Goal: Information Seeking & Learning: Learn about a topic

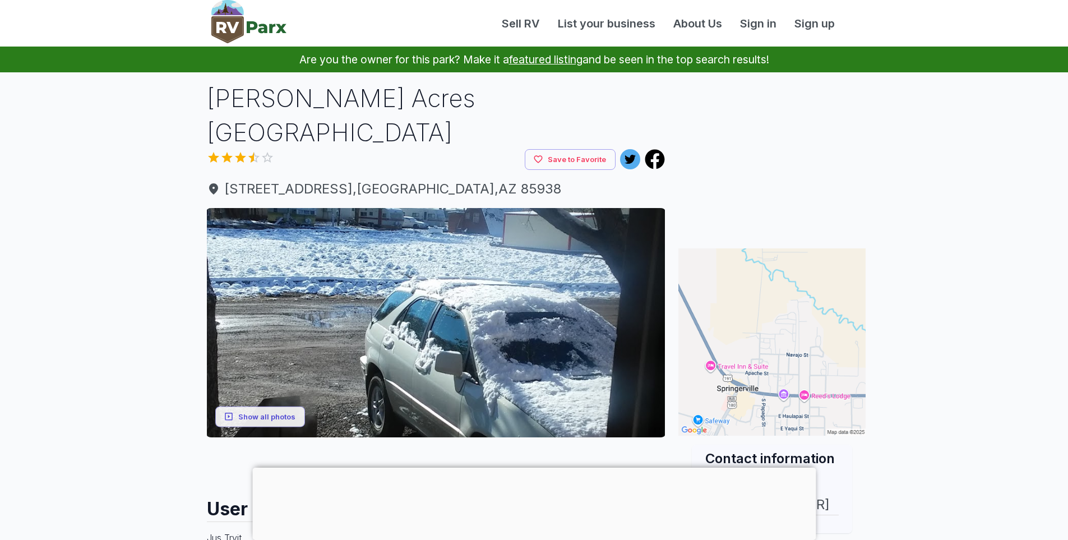
click at [534, 468] on div at bounding box center [534, 468] width 564 height 0
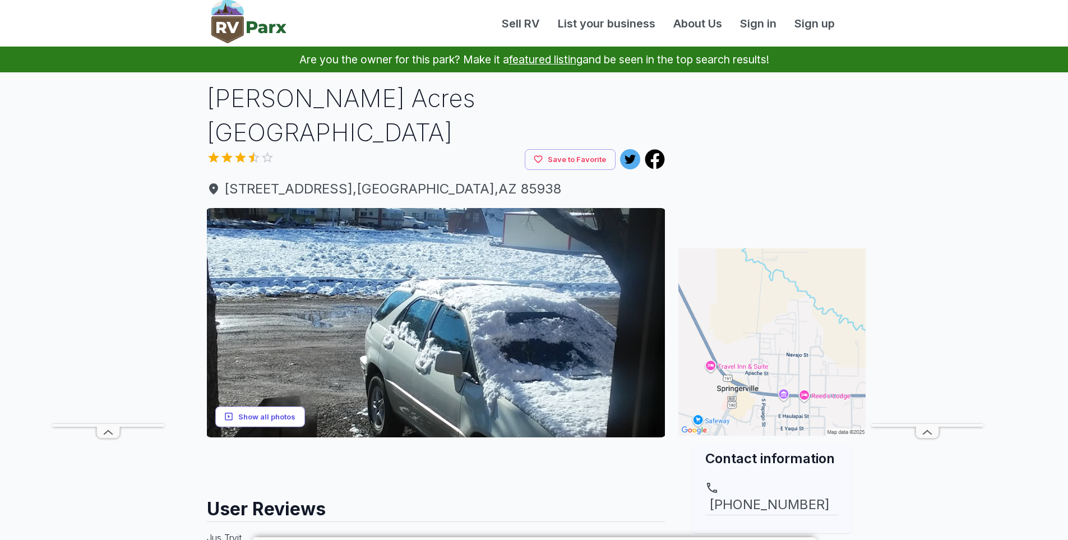
click at [281, 407] on button "Show all photos" at bounding box center [260, 417] width 90 height 21
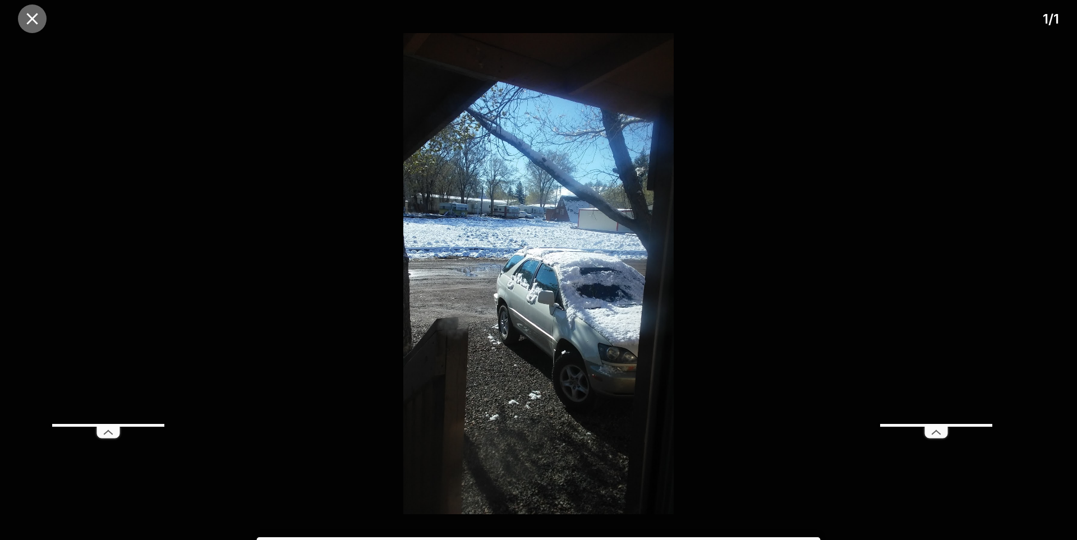
click at [32, 25] on icon "close" at bounding box center [32, 19] width 20 height 20
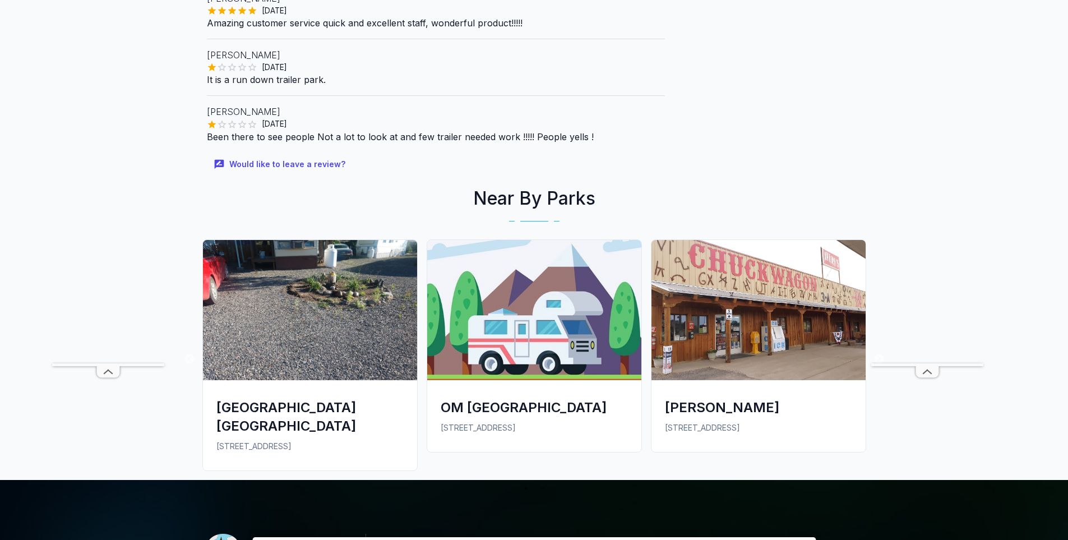
scroll to position [673, 0]
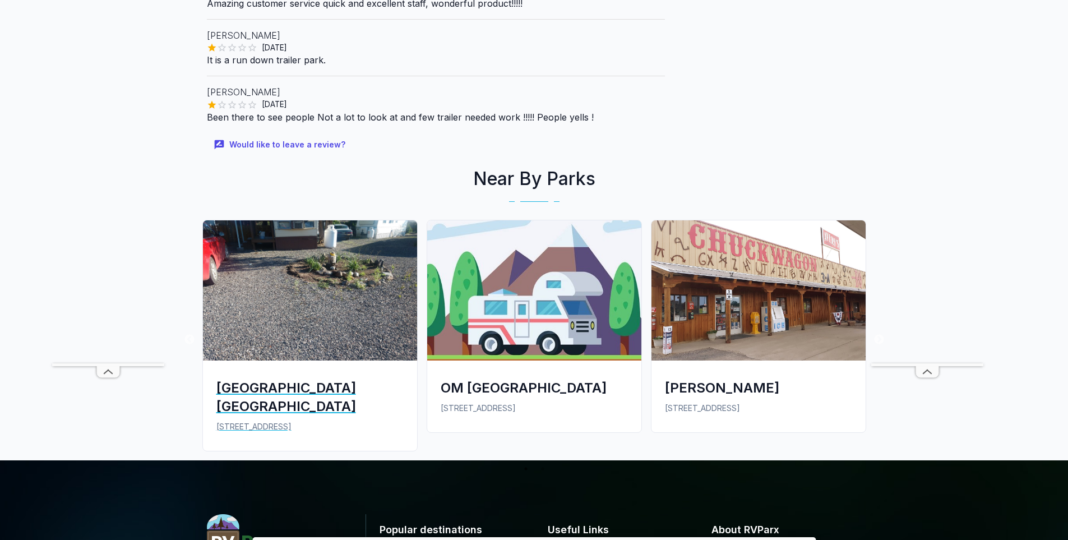
click at [329, 254] on img at bounding box center [310, 290] width 214 height 140
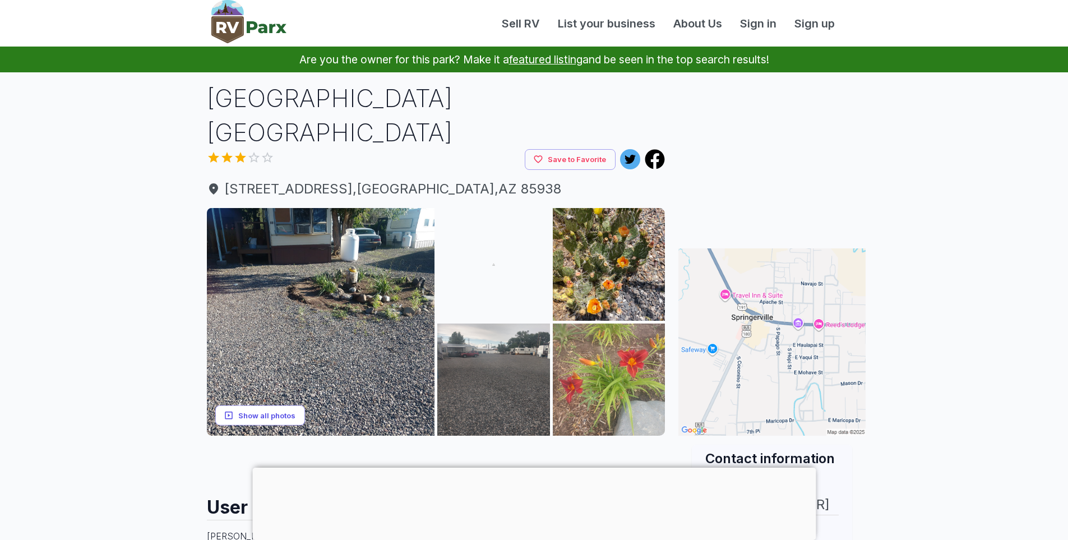
click at [271, 405] on button "Show all photos" at bounding box center [260, 415] width 90 height 21
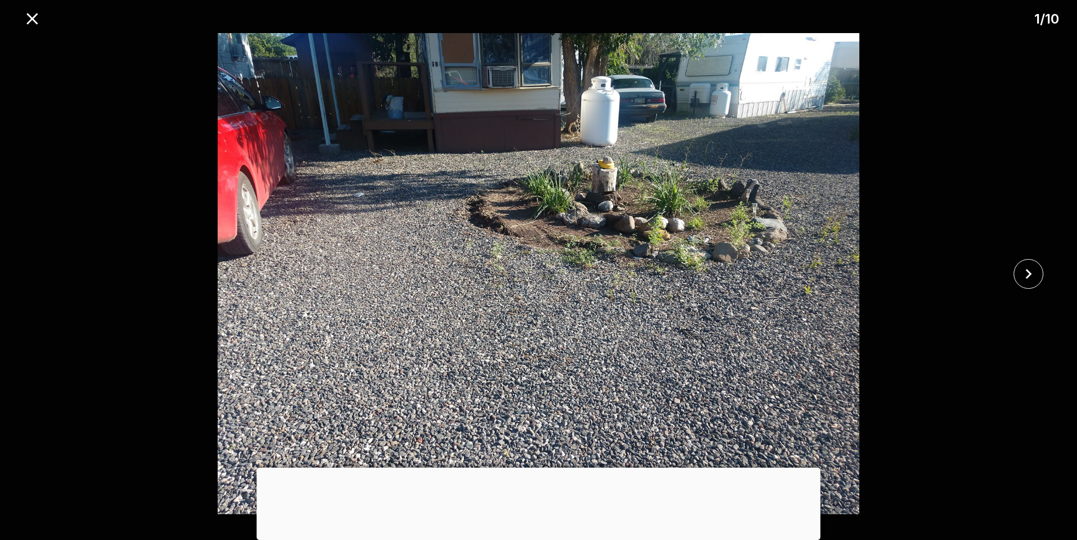
click at [538, 468] on div at bounding box center [539, 468] width 564 height 0
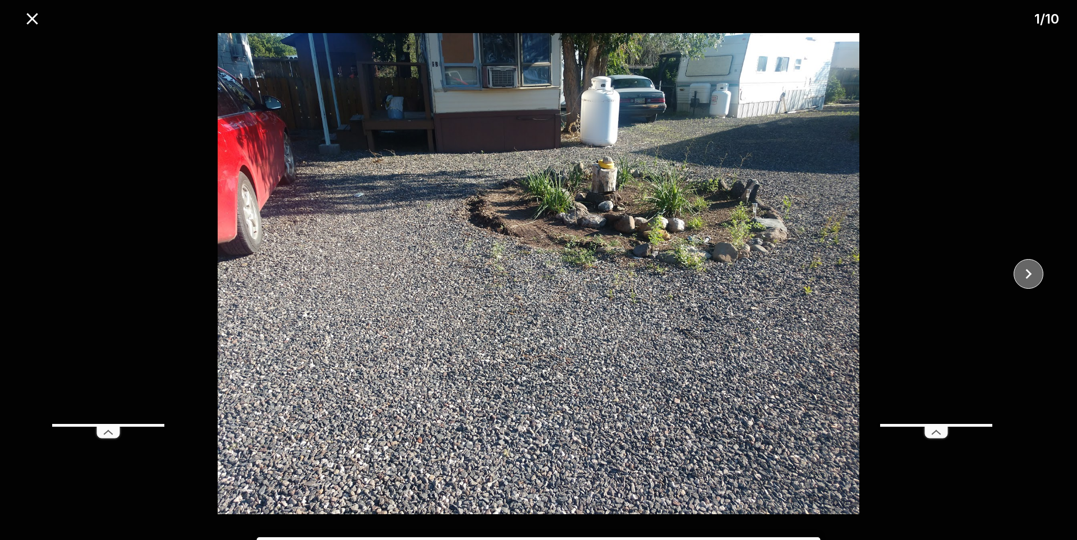
click at [1025, 277] on icon "close" at bounding box center [1029, 274] width 20 height 20
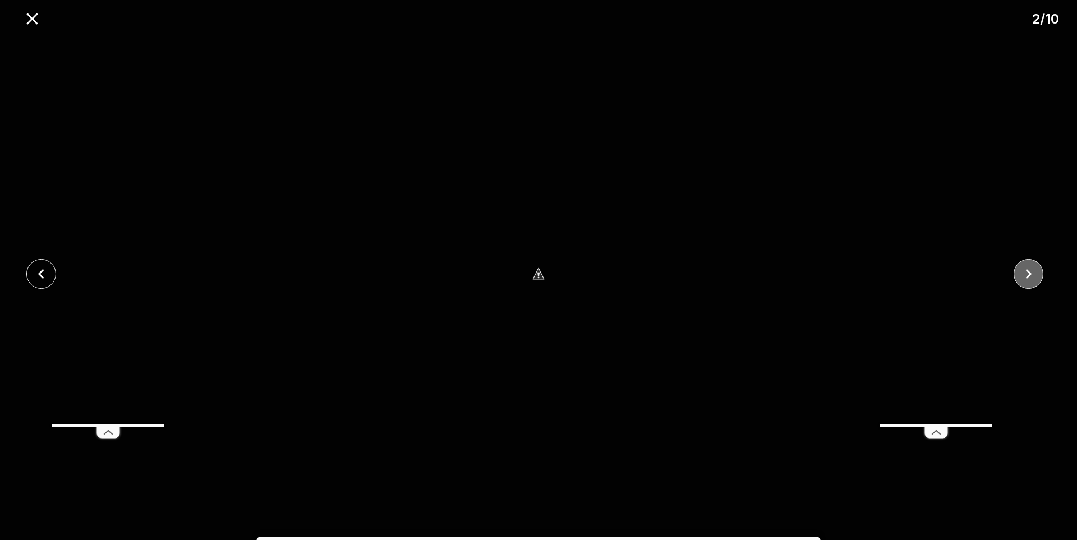
click at [1024, 277] on icon "close" at bounding box center [1029, 274] width 20 height 20
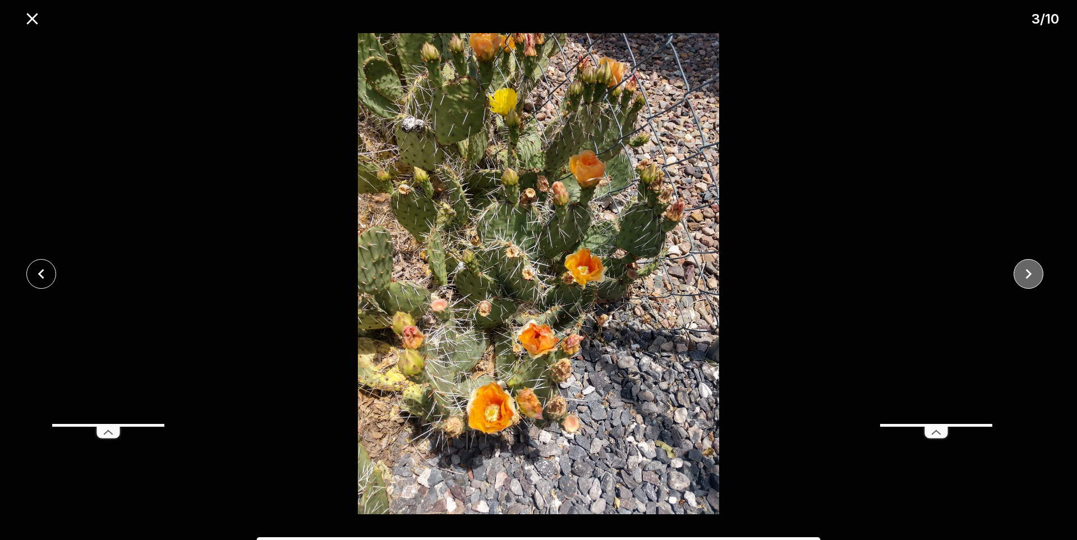
click at [1024, 277] on icon "close" at bounding box center [1029, 274] width 20 height 20
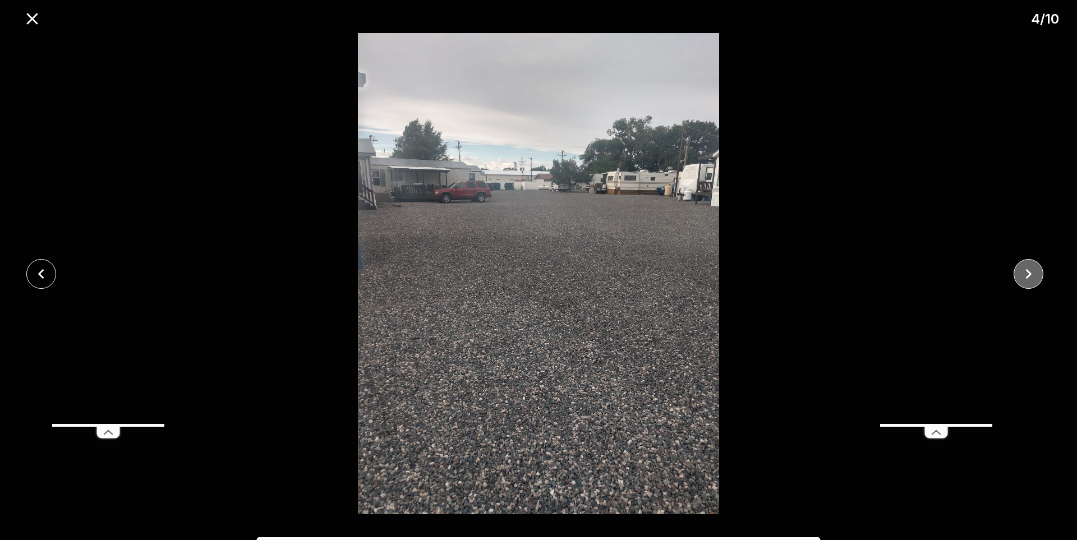
click at [1024, 277] on icon "close" at bounding box center [1029, 274] width 20 height 20
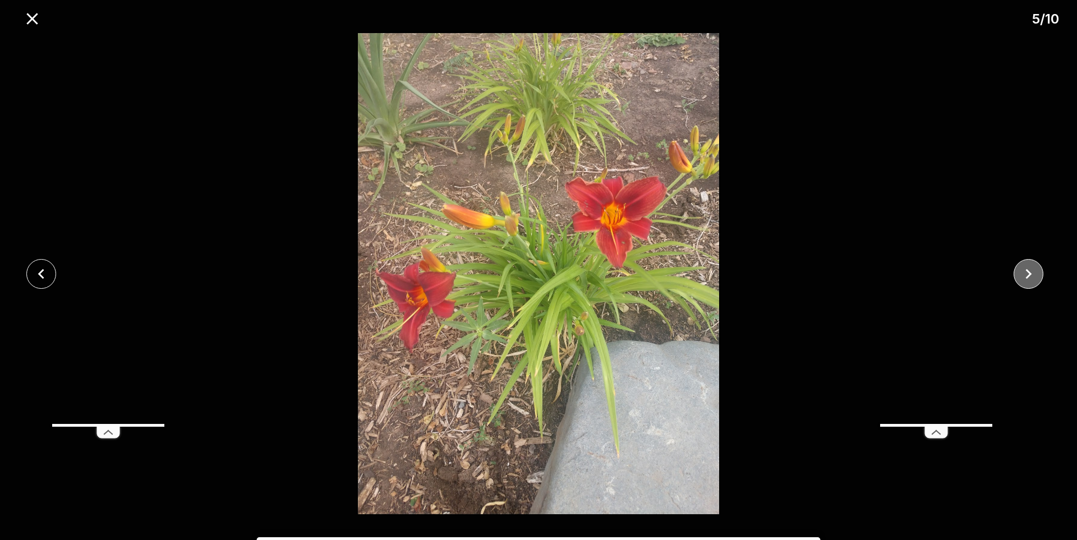
click at [1024, 277] on icon "close" at bounding box center [1029, 274] width 20 height 20
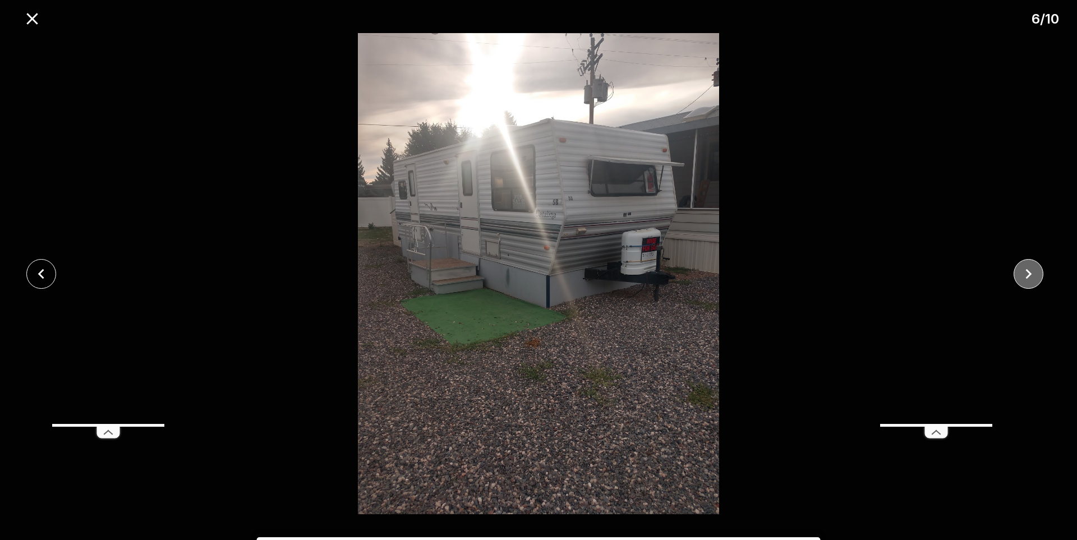
click at [1025, 274] on icon "close" at bounding box center [1029, 274] width 20 height 20
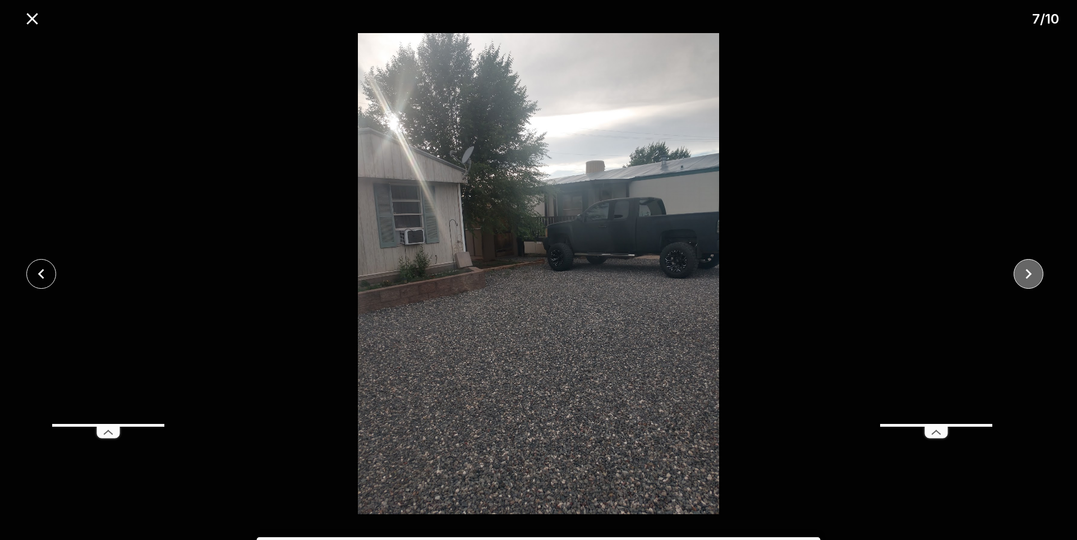
click at [1025, 274] on icon "close" at bounding box center [1029, 274] width 20 height 20
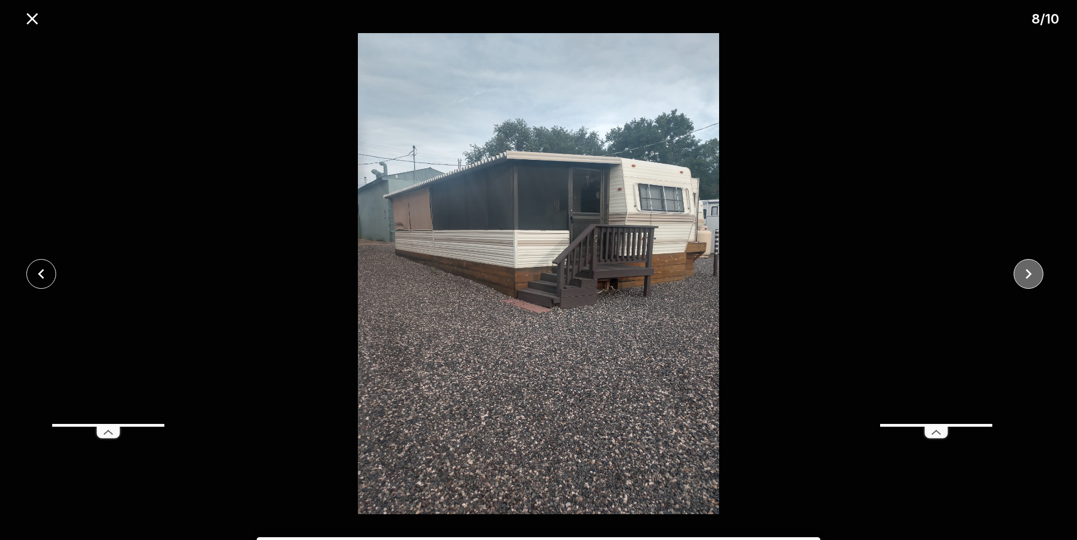
click at [1025, 272] on icon "close" at bounding box center [1029, 274] width 20 height 20
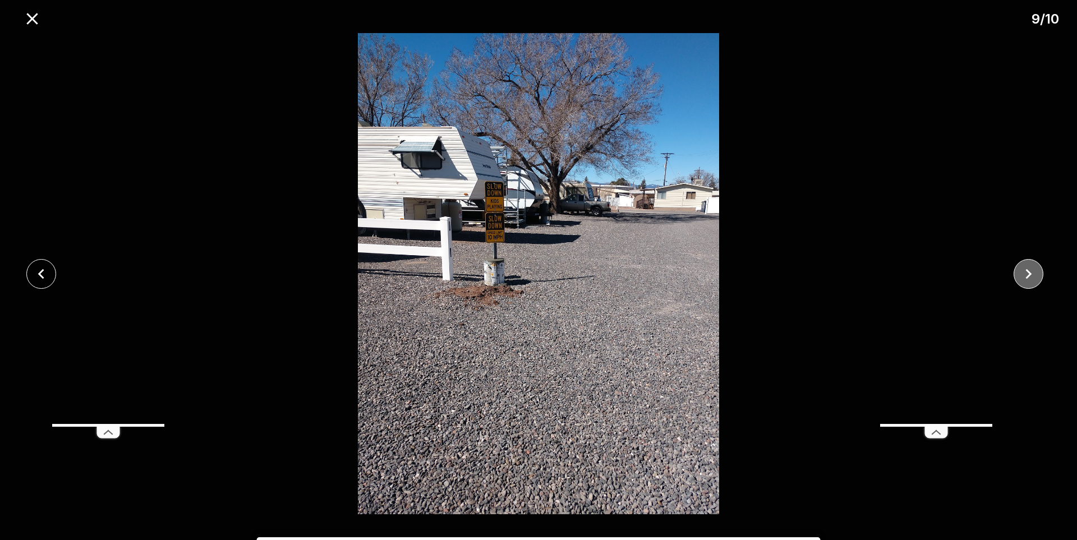
click at [1024, 278] on icon "close" at bounding box center [1029, 274] width 20 height 20
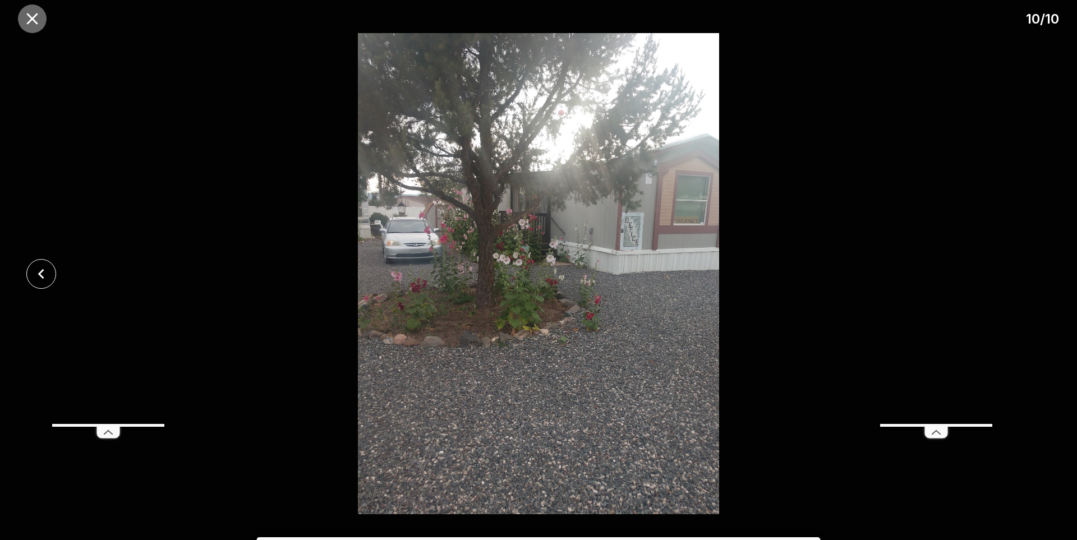
click at [34, 22] on icon "close" at bounding box center [32, 19] width 20 height 20
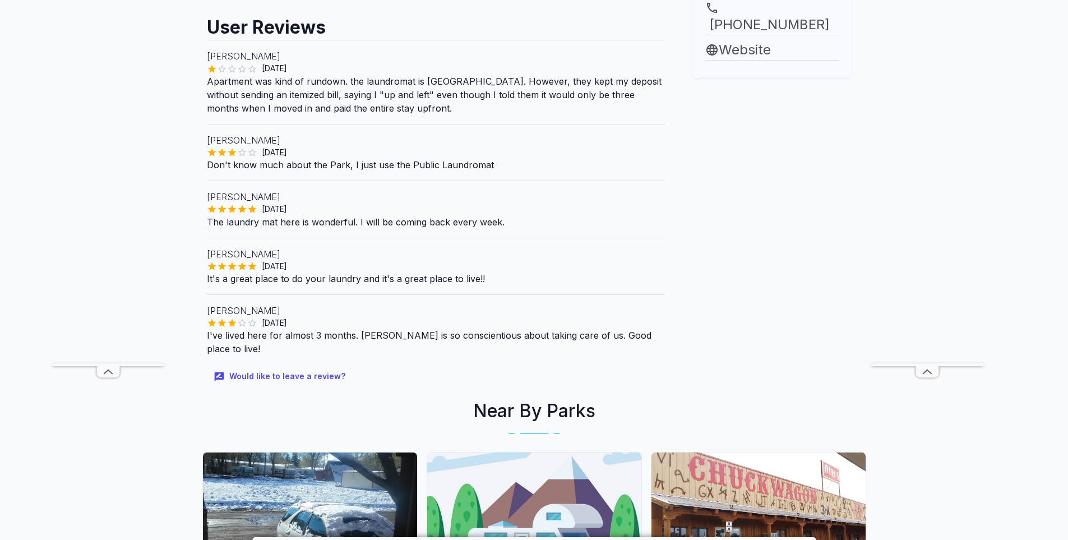
scroll to position [505, 0]
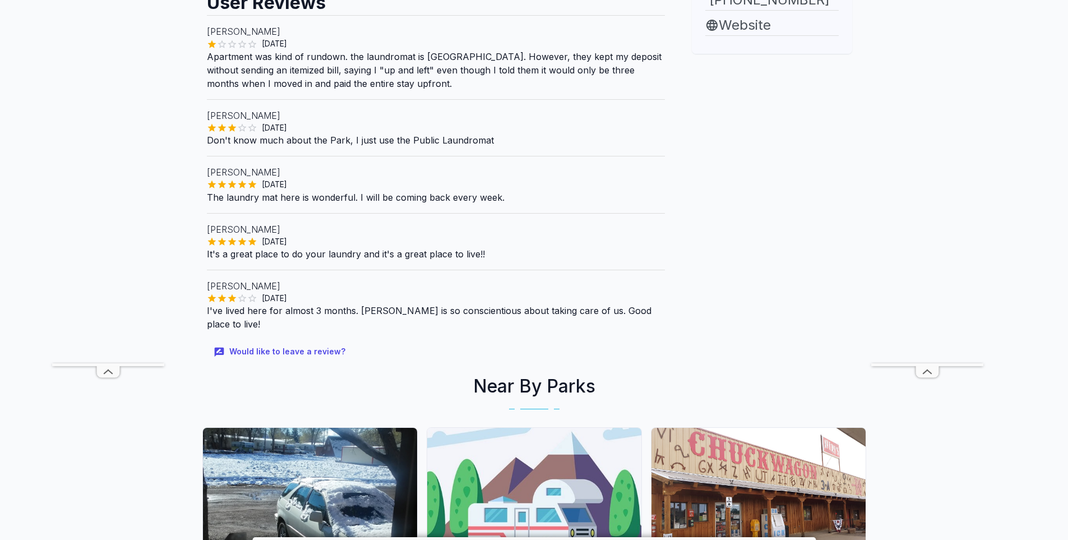
click at [773, 463] on img at bounding box center [759, 498] width 214 height 140
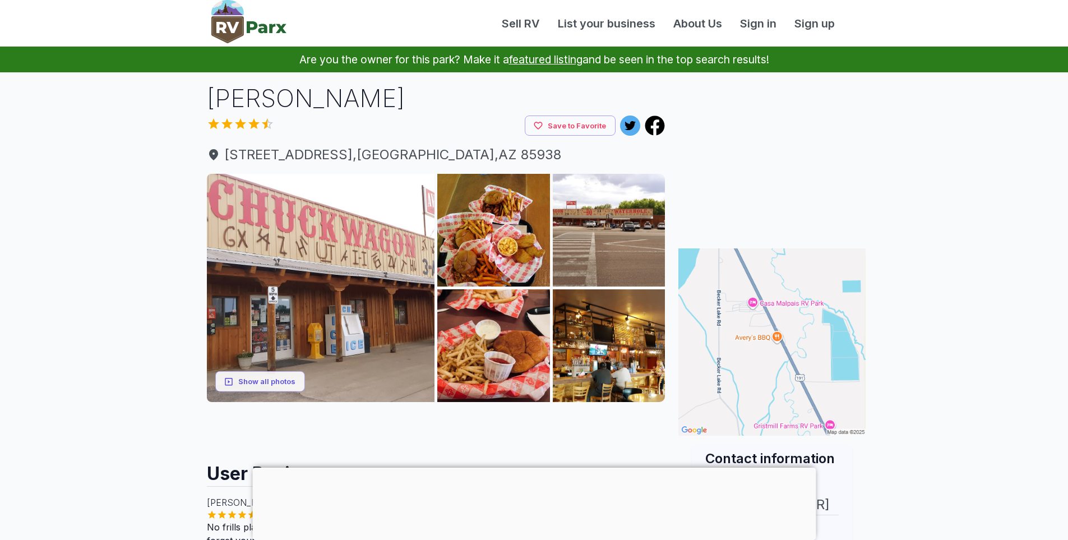
click at [533, 468] on div at bounding box center [534, 468] width 564 height 0
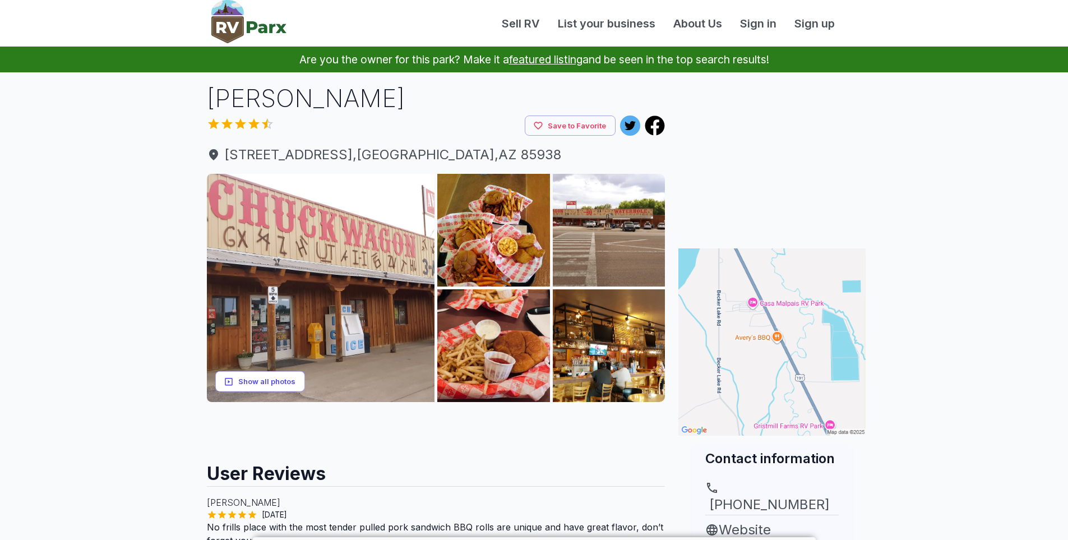
click at [267, 381] on button "Show all photos" at bounding box center [260, 381] width 90 height 21
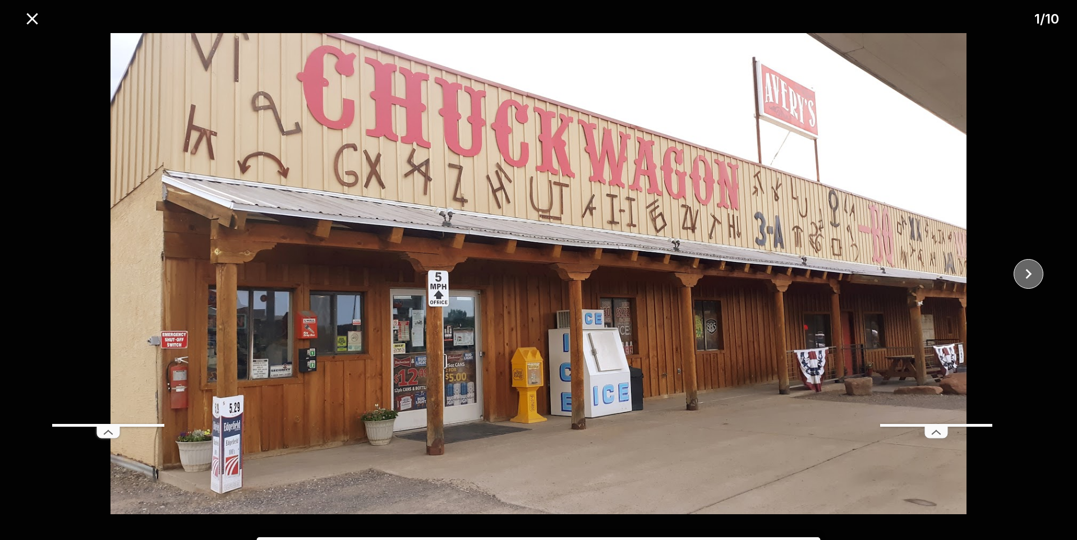
click at [1037, 277] on icon "close" at bounding box center [1029, 274] width 20 height 20
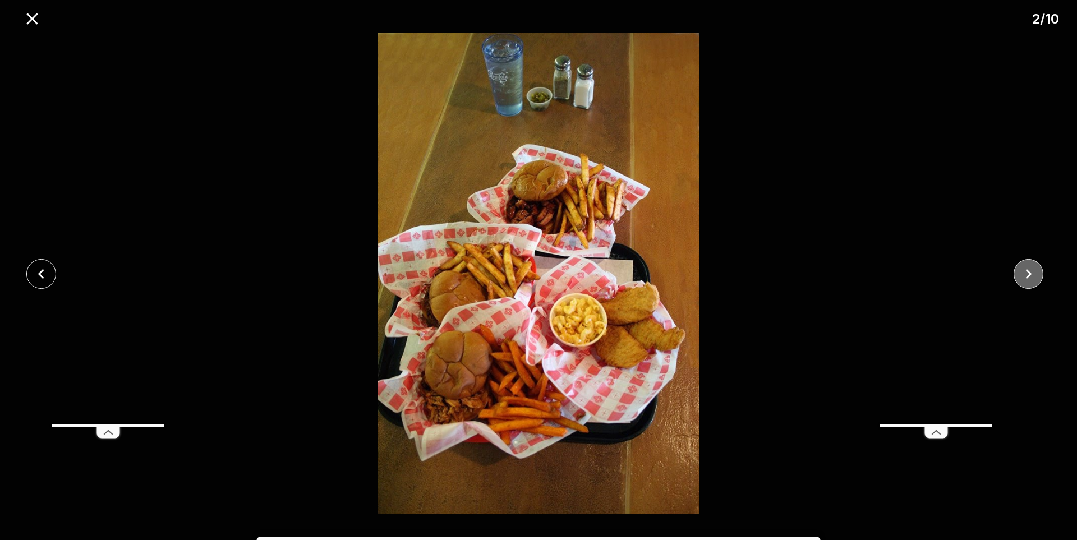
click at [1037, 277] on icon "close" at bounding box center [1029, 274] width 20 height 20
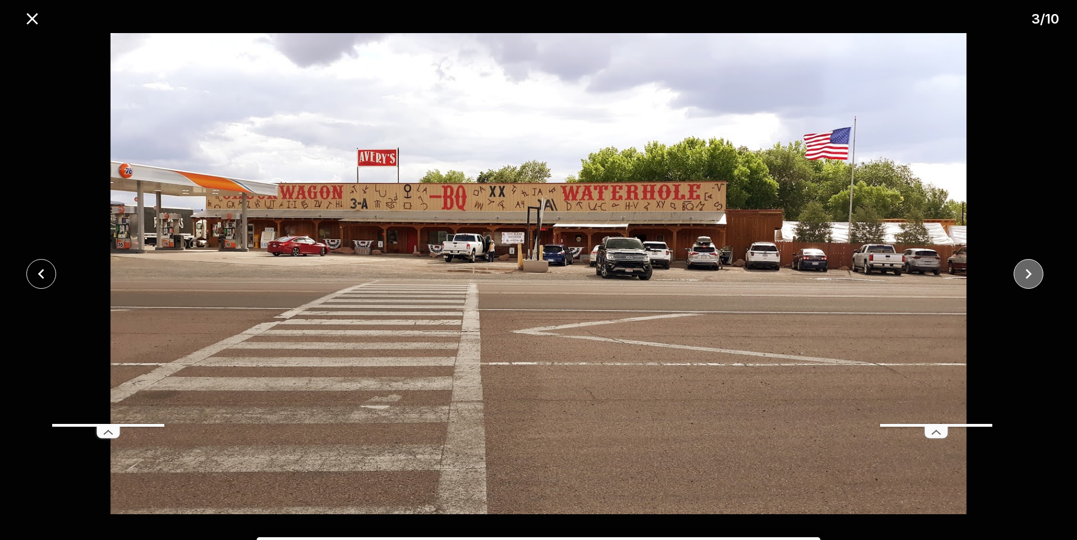
click at [1037, 277] on icon "close" at bounding box center [1029, 274] width 20 height 20
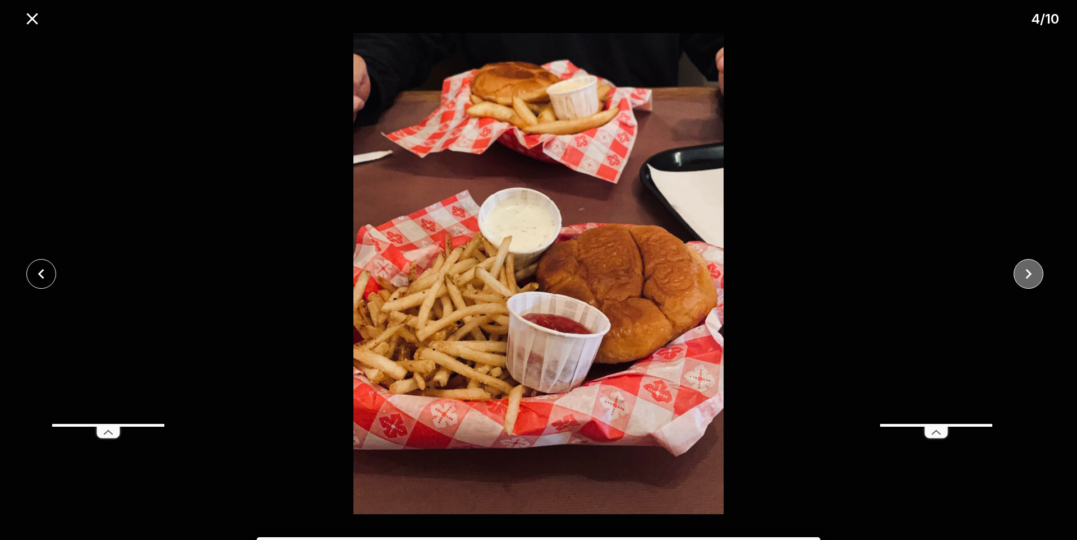
click at [1037, 277] on icon "close" at bounding box center [1029, 274] width 20 height 20
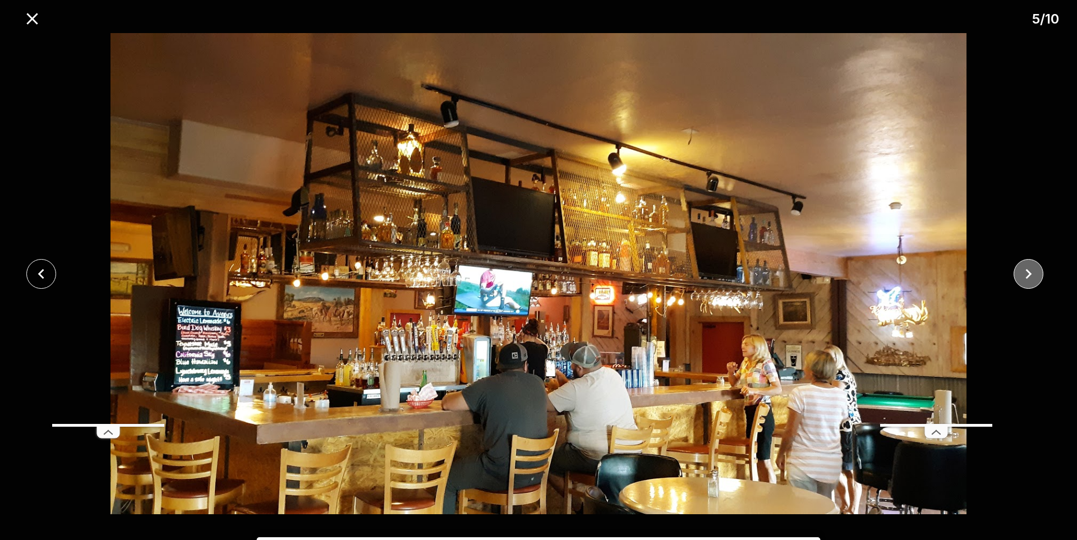
click at [1037, 277] on icon "close" at bounding box center [1029, 274] width 20 height 20
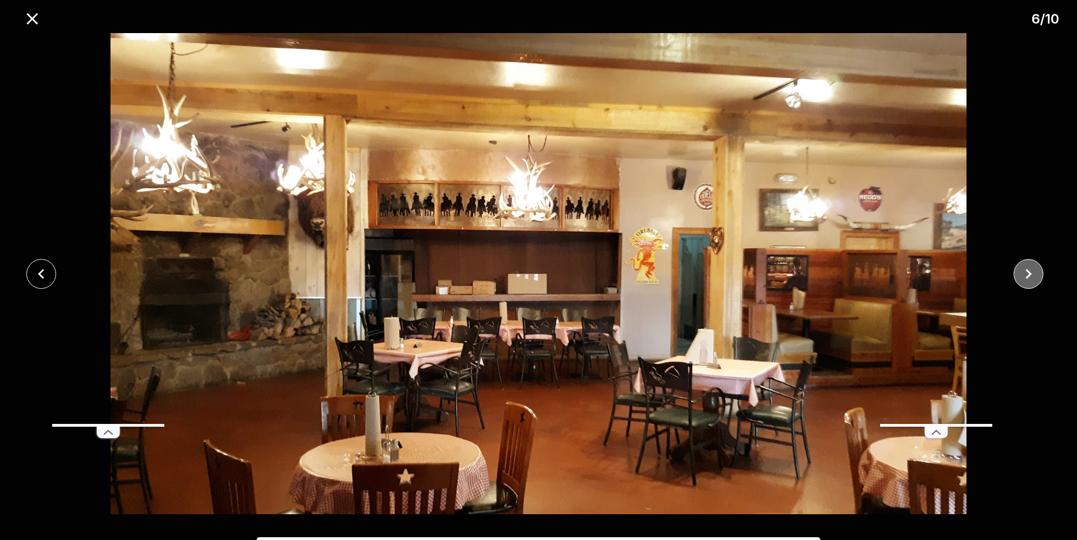
click at [1036, 277] on icon "close" at bounding box center [1029, 274] width 20 height 20
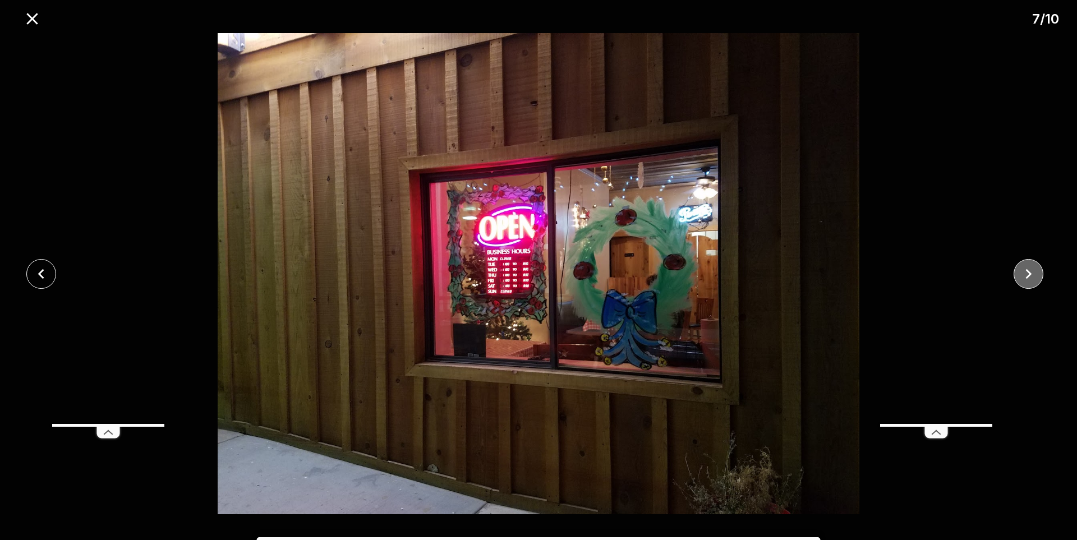
click at [1033, 279] on icon "close" at bounding box center [1029, 274] width 20 height 20
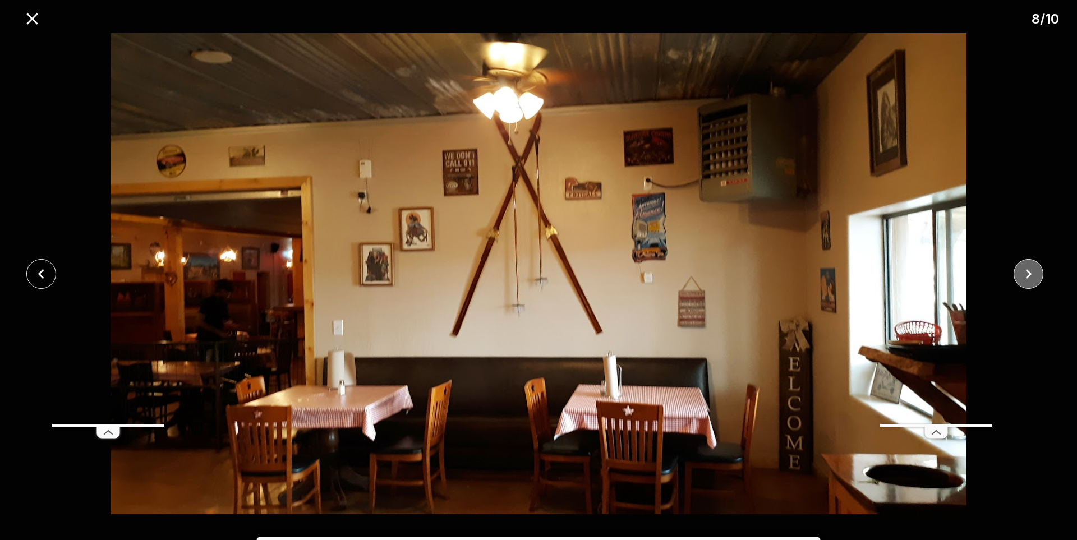
click at [1031, 279] on icon "close" at bounding box center [1029, 274] width 20 height 20
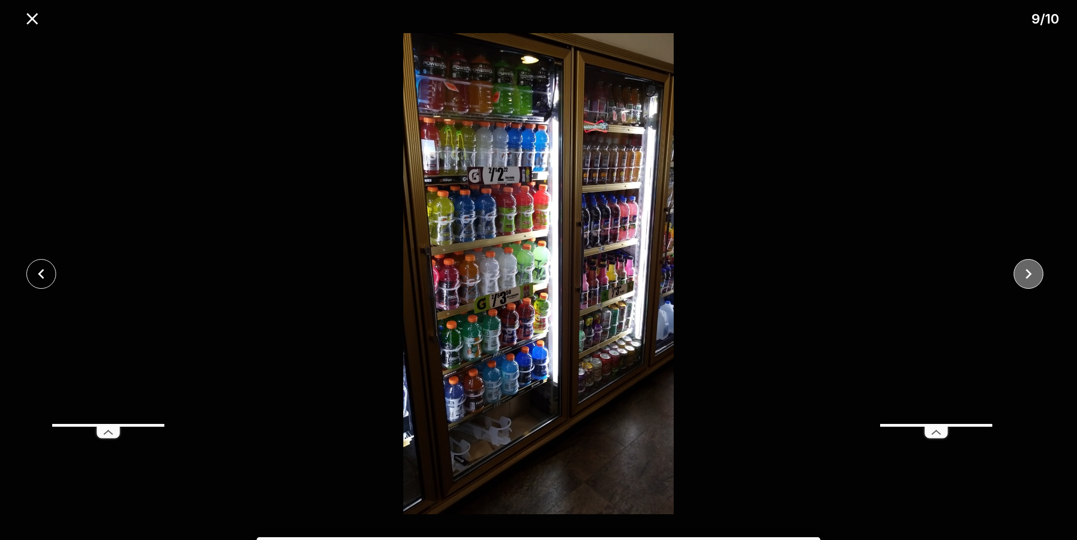
click at [1031, 279] on icon "close" at bounding box center [1029, 274] width 20 height 20
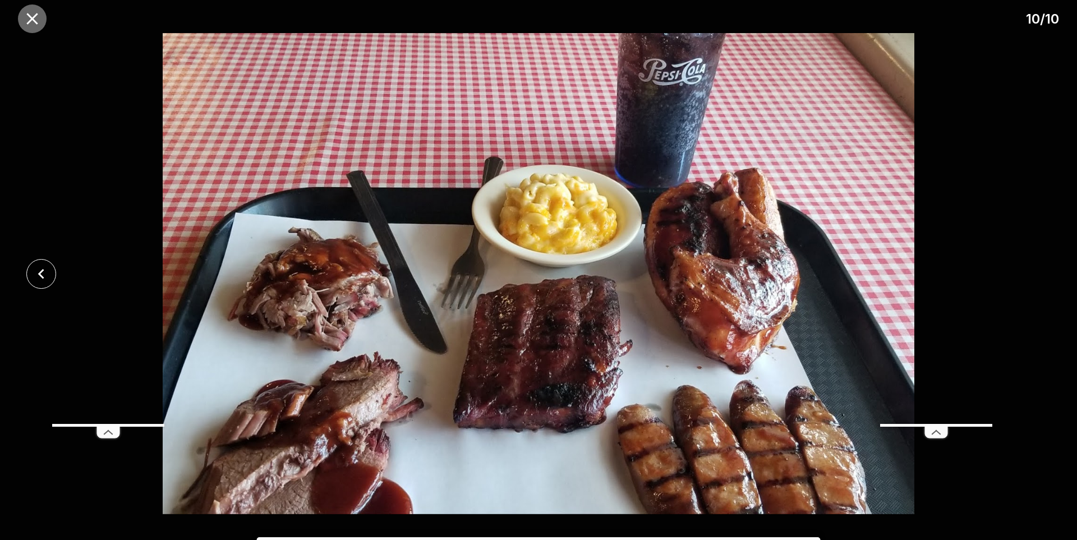
click at [36, 21] on icon "close" at bounding box center [32, 19] width 20 height 20
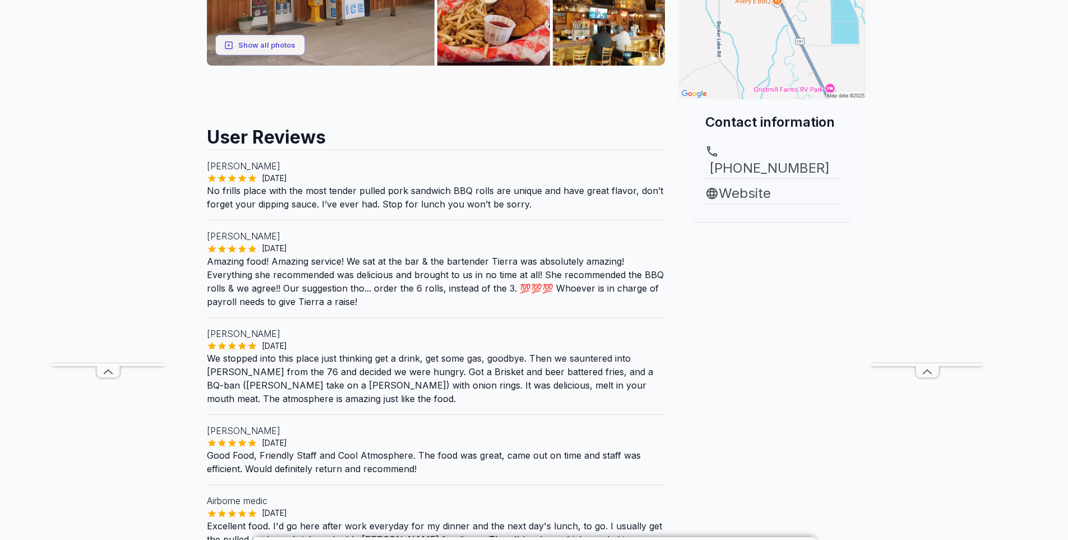
scroll to position [393, 0]
